Goal: Find specific fact: Find specific fact

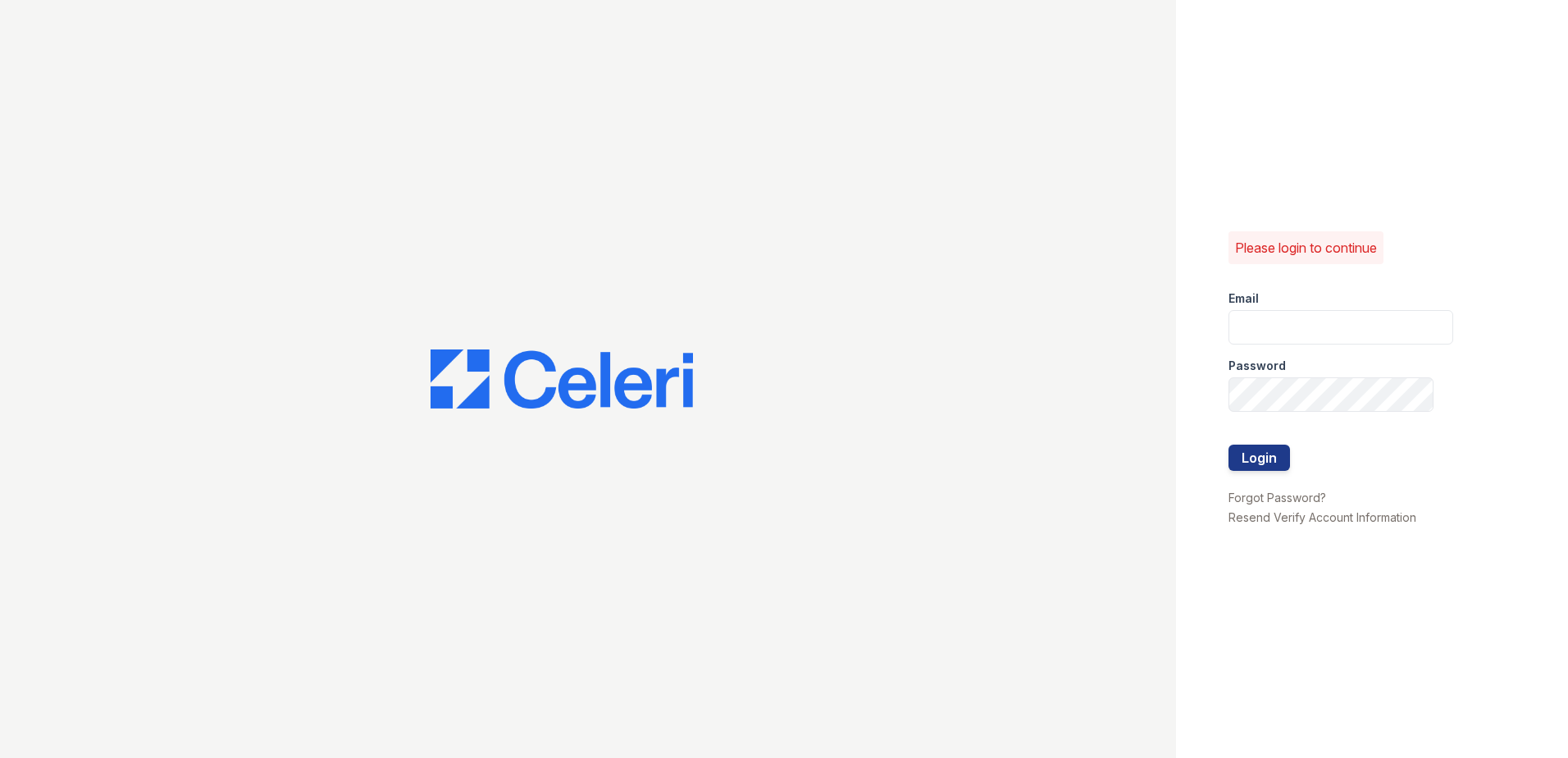
type input "kcole@trinity-pm.com"
click at [1256, 471] on div at bounding box center [1341, 479] width 224 height 17
click at [1259, 465] on button "Login" at bounding box center [1259, 458] width 61 height 26
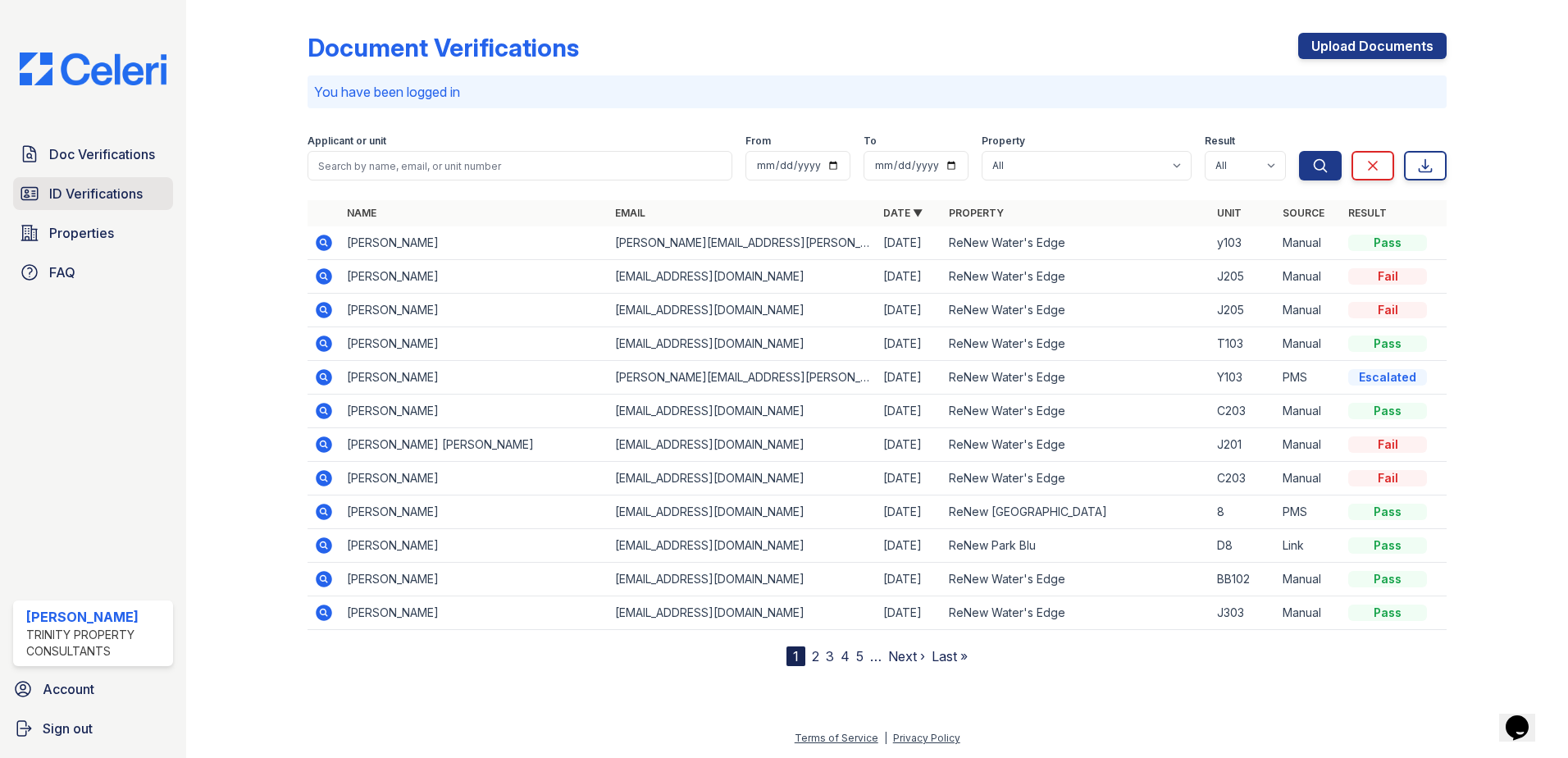
click at [111, 193] on span "ID Verifications" at bounding box center [96, 193] width 94 height 20
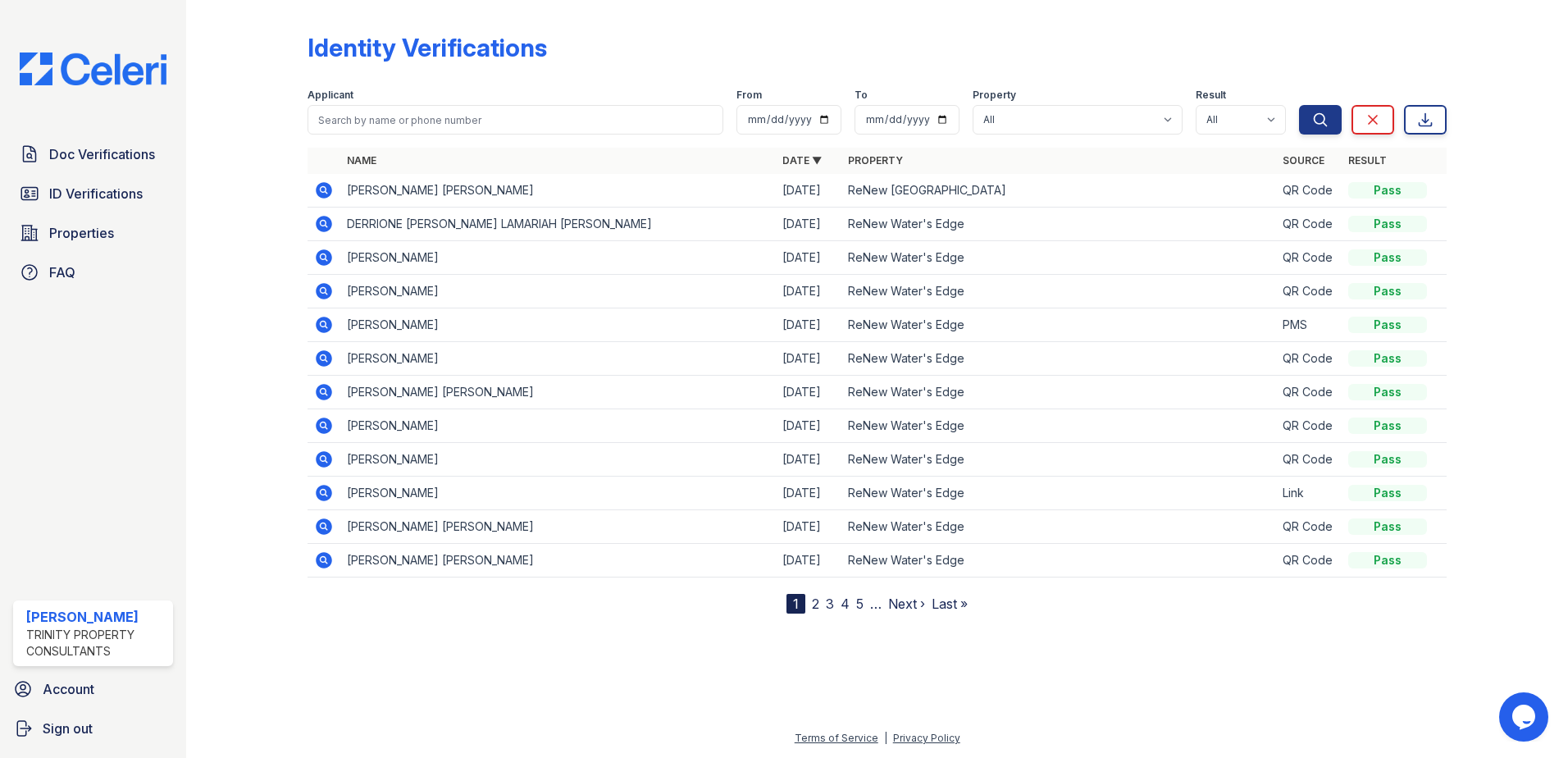
click at [321, 188] on icon at bounding box center [324, 190] width 20 height 20
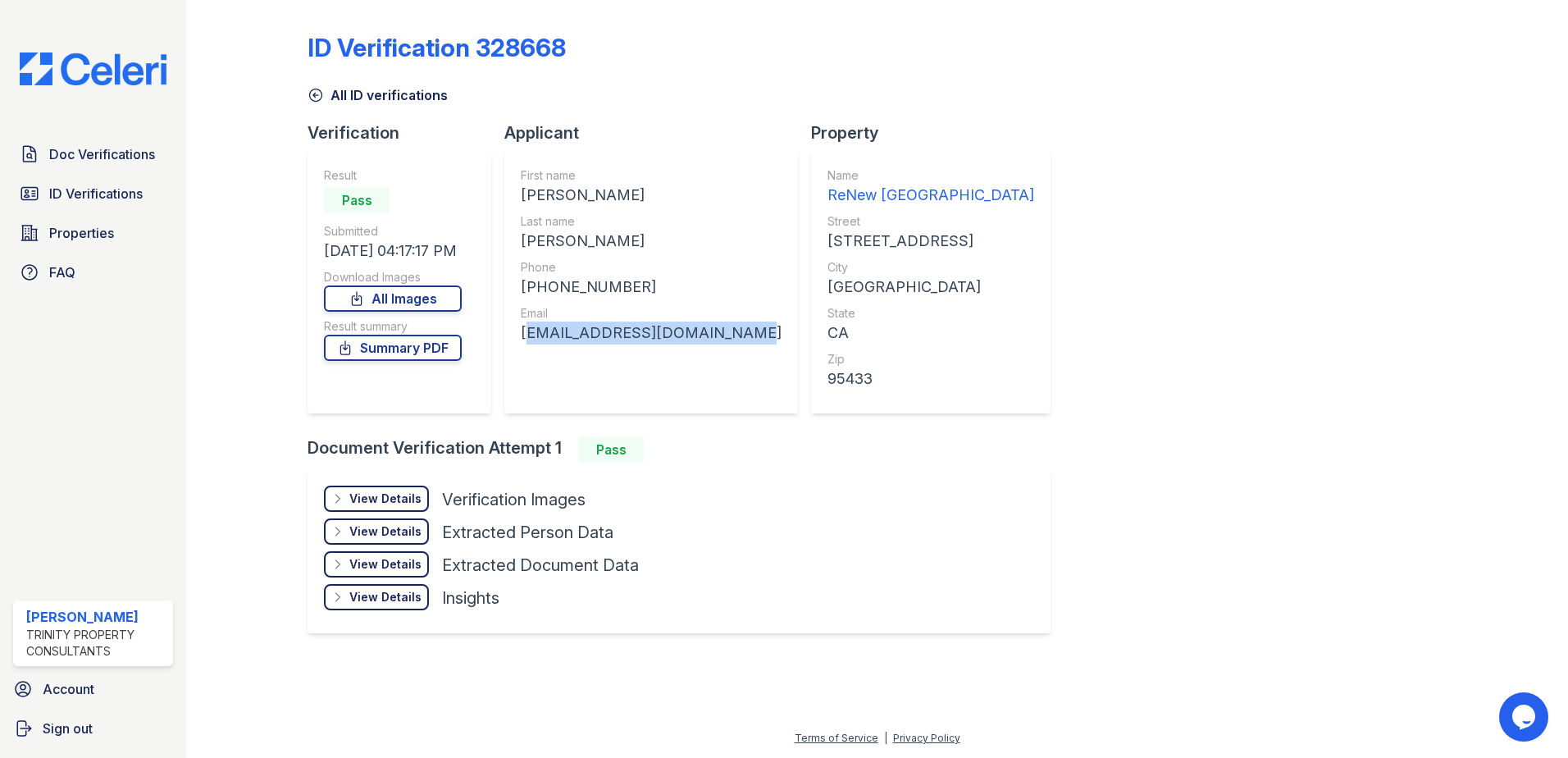
drag, startPoint x: 743, startPoint y: 336, endPoint x: 523, endPoint y: 351, distance: 220.5
click at [523, 351] on div "First name [PERSON_NAME] Last name [PERSON_NAME] Phone [PHONE_NUMBER] Email [EM…" at bounding box center [651, 282] width 294 height 262
copy div "[EMAIL_ADDRESS][DOMAIN_NAME]"
drag, startPoint x: 631, startPoint y: 279, endPoint x: 536, endPoint y: 293, distance: 96.0
click at [536, 293] on div "[PHONE_NUMBER]" at bounding box center [651, 287] width 261 height 23
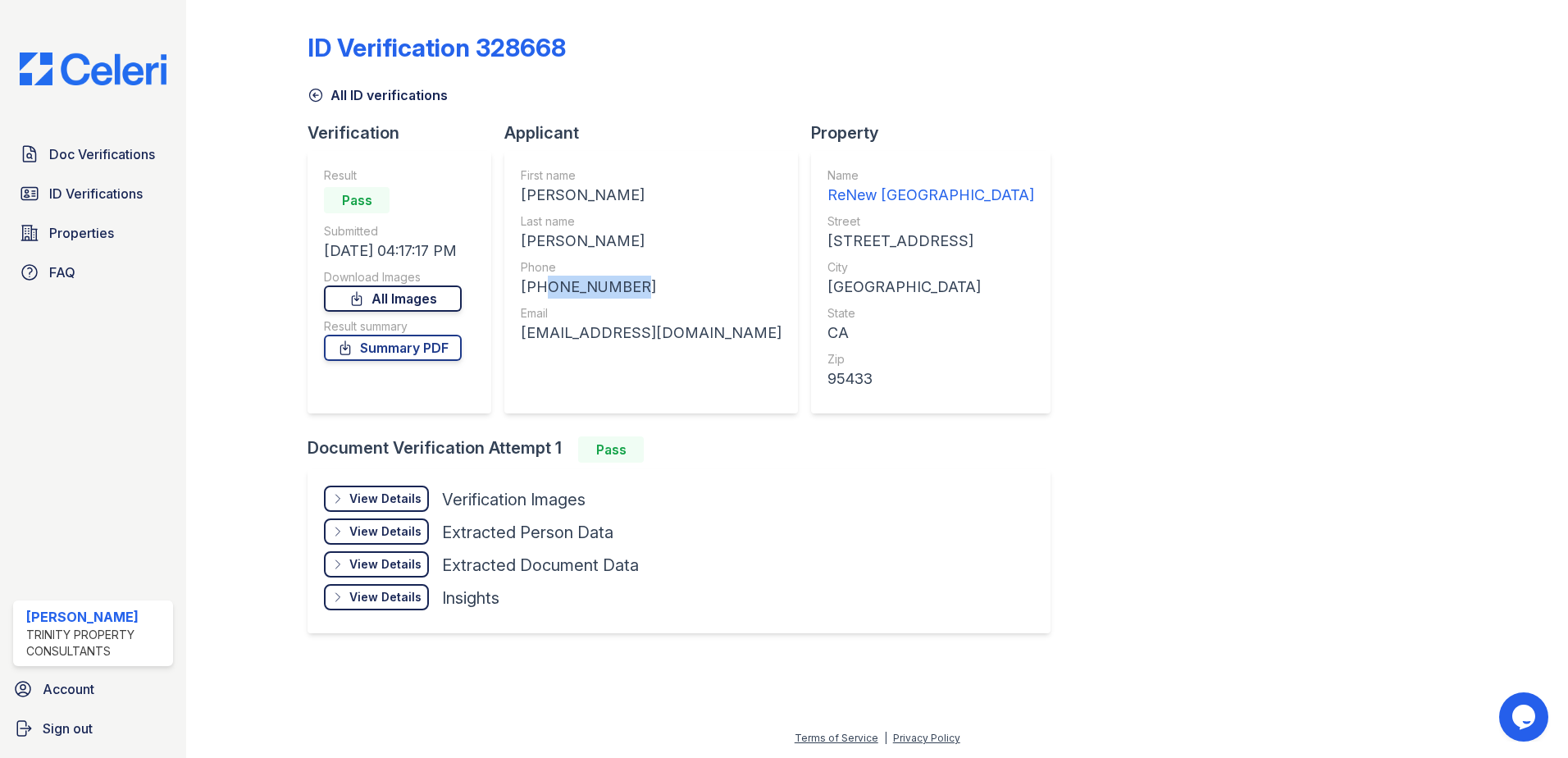
copy div "7072095985"
drag, startPoint x: 570, startPoint y: 197, endPoint x: 520, endPoint y: 198, distance: 50.0
click at [520, 198] on div "First name [PERSON_NAME] Last name [PERSON_NAME] Phone [PHONE_NUMBER] Email [EM…" at bounding box center [651, 282] width 294 height 262
copy div "[PERSON_NAME]"
drag, startPoint x: 683, startPoint y: 239, endPoint x: 525, endPoint y: 245, distance: 158.1
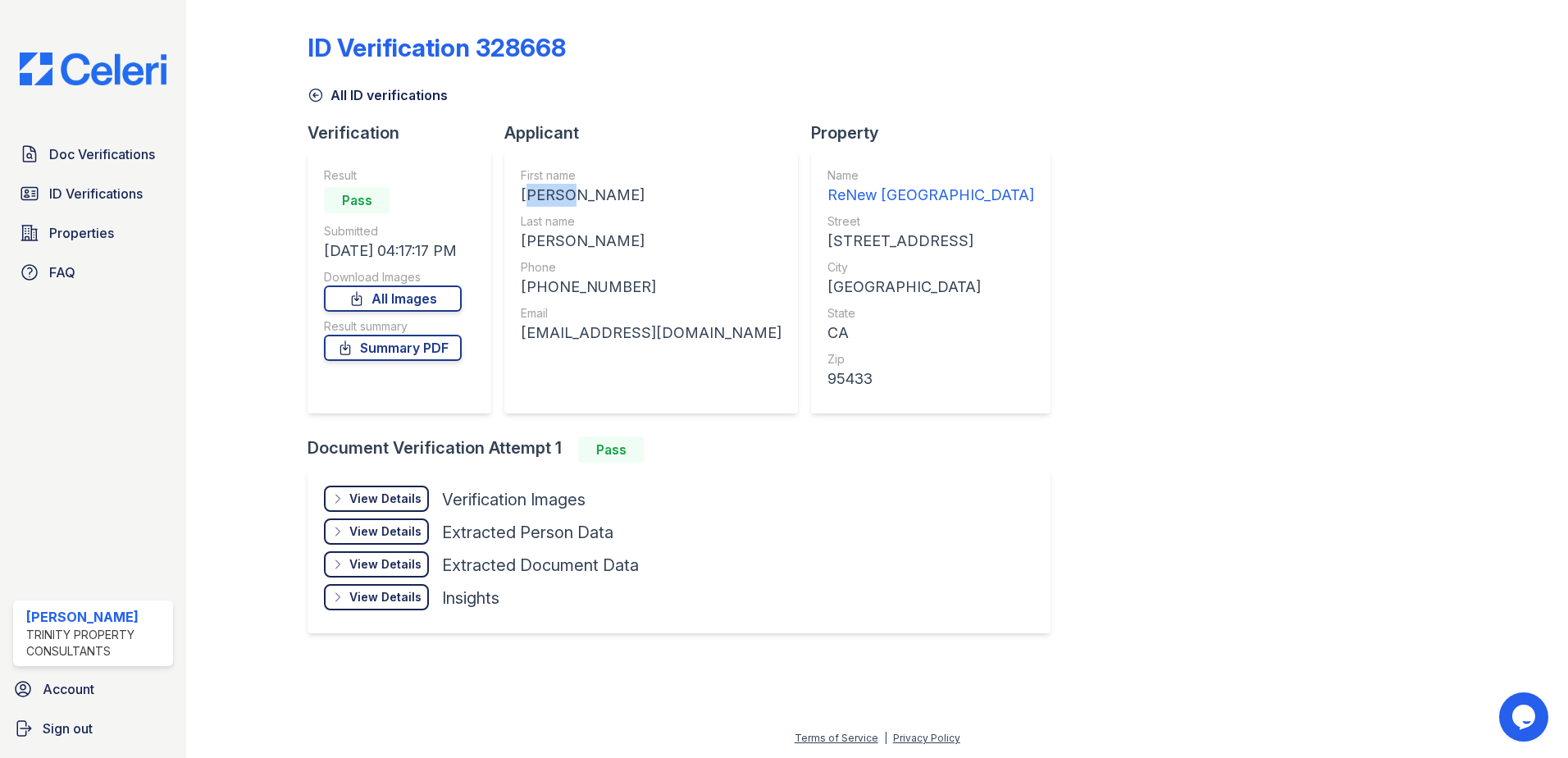
click at [525, 245] on div "[PERSON_NAME]" at bounding box center [651, 241] width 261 height 23
copy div "[PERSON_NAME]"
